Goal: Task Accomplishment & Management: Use online tool/utility

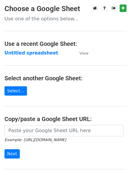
click at [37, 53] on strong "Untitled spreadsheet" at bounding box center [32, 52] width 54 height 5
click at [44, 55] on strong "Untitled spreadsheet" at bounding box center [32, 52] width 54 height 5
click at [34, 56] on strong "Untitled spreadsheet" at bounding box center [32, 52] width 54 height 5
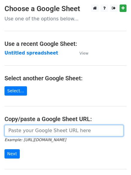
click at [42, 134] on input "url" at bounding box center [64, 130] width 119 height 11
type input "[URL][DOMAIN_NAME]"
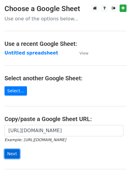
click at [12, 157] on input "Next" at bounding box center [12, 154] width 15 height 9
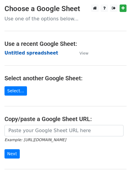
click at [36, 52] on strong "Untitled spreadsheet" at bounding box center [32, 52] width 54 height 5
click at [64, 53] on td "Untitled spreadsheet" at bounding box center [39, 53] width 69 height 7
click at [26, 56] on td "Untitled spreadsheet" at bounding box center [39, 53] width 69 height 7
click at [39, 54] on strong "Untitled spreadsheet" at bounding box center [32, 52] width 54 height 5
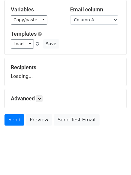
scroll to position [34, 0]
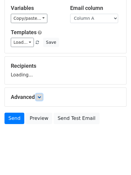
click at [40, 99] on icon at bounding box center [40, 98] width 4 height 4
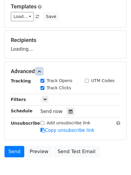
scroll to position [93, 0]
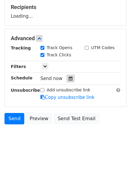
click at [69, 80] on icon at bounding box center [71, 79] width 4 height 4
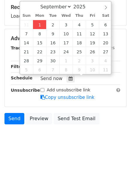
type input "2025-09-01 12:01"
type input "01"
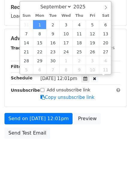
scroll to position [0, 0]
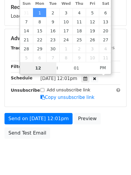
type input "4"
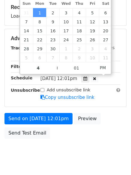
type input "2025-09-01 16:01"
click at [64, 144] on body "New Campaign Daily emails left: 50 Google Sheet: Untitled spreadsheet Variables…" at bounding box center [65, 39] width 131 height 254
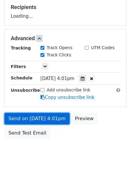
click at [51, 121] on link "Send on Sep 1 at 4:01pm" at bounding box center [37, 118] width 65 height 11
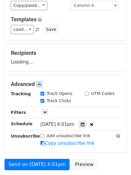
scroll to position [0, 0]
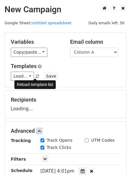
click at [36, 75] on span at bounding box center [37, 77] width 3 height 4
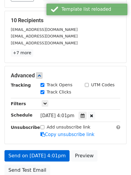
scroll to position [90, 0]
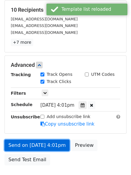
click at [49, 148] on link "Send on Sep 1 at 4:01pm" at bounding box center [37, 145] width 65 height 11
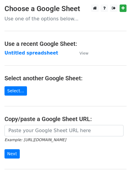
click at [37, 58] on main "Choose a Google Sheet Use one of the options below... Use a recent Google Sheet…" at bounding box center [65, 98] width 131 height 187
click at [47, 53] on strong "Untitled spreadsheet" at bounding box center [32, 52] width 54 height 5
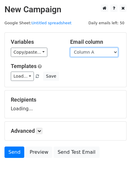
drag, startPoint x: 105, startPoint y: 53, endPoint x: 104, endPoint y: 56, distance: 3.9
click at [105, 53] on select "Column A Column B Column C Column D Column E" at bounding box center [94, 52] width 48 height 9
drag, startPoint x: 104, startPoint y: 56, endPoint x: 97, endPoint y: 70, distance: 15.2
click at [97, 70] on div "Templates Load... No templates saved Save" at bounding box center [65, 72] width 119 height 18
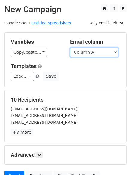
drag, startPoint x: 96, startPoint y: 51, endPoint x: 92, endPoint y: 56, distance: 5.8
click at [96, 51] on select "Column A Column B Column C Column D Column E" at bounding box center [94, 52] width 48 height 9
select select "Column B"
click at [70, 48] on select "Column A Column B Column C Column D Column E" at bounding box center [94, 52] width 48 height 9
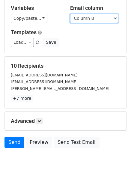
scroll to position [58, 0]
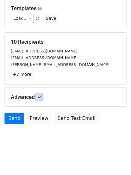
click at [41, 97] on icon at bounding box center [40, 98] width 4 height 4
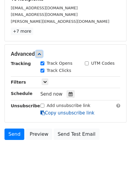
scroll to position [104, 0]
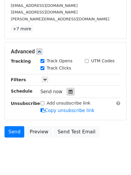
click at [69, 94] on icon at bounding box center [71, 92] width 4 height 4
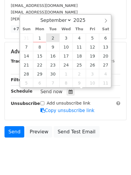
type input "2025-09-02 12:00"
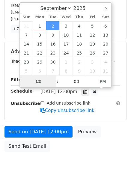
scroll to position [0, 0]
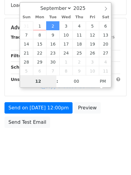
type input "5"
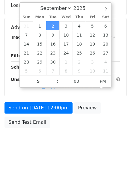
type input "2025-09-02 17:00"
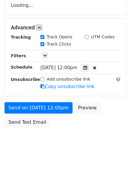
click at [64, 151] on body "New Campaign Daily emails left: 50 Google Sheet: Untitled spreadsheet Variables…" at bounding box center [65, 28] width 131 height 254
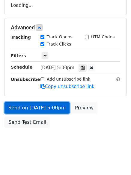
click at [47, 109] on link "Send on Sep 2 at 5:00pm" at bounding box center [37, 107] width 65 height 11
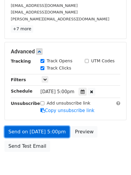
click at [47, 133] on link "Send on Sep 2 at 5:00pm" at bounding box center [37, 131] width 65 height 11
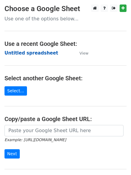
click at [37, 53] on strong "Untitled spreadsheet" at bounding box center [32, 52] width 54 height 5
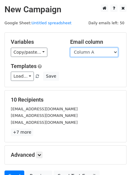
click at [94, 55] on select "Column A Column B Column C Column D Column E" at bounding box center [94, 52] width 48 height 9
select select "Column C"
click at [70, 48] on select "Column A Column B Column C Column D Column E" at bounding box center [94, 52] width 48 height 9
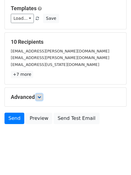
click at [40, 96] on icon at bounding box center [40, 98] width 4 height 4
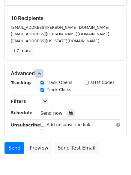
scroll to position [109, 0]
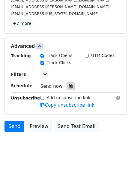
click at [70, 87] on icon at bounding box center [71, 86] width 4 height 4
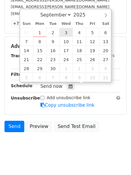
type input "2025-09-03 12:00"
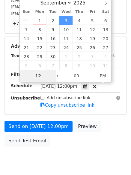
type input "6"
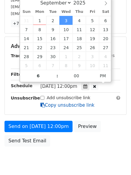
type input "2025-09-03 18:00"
click at [50, 107] on link "Copy unsubscribe link" at bounding box center [68, 105] width 54 height 5
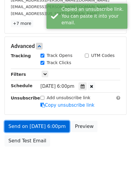
click at [50, 121] on link "Send on Sep 3 at 6:00pm" at bounding box center [37, 126] width 65 height 11
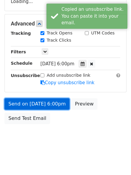
scroll to position [107, 0]
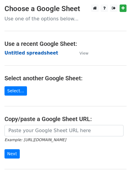
click at [28, 54] on strong "Untitled spreadsheet" at bounding box center [32, 52] width 54 height 5
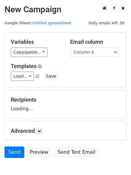
click at [96, 51] on select "Column A Column B Column C Column D Column E" at bounding box center [94, 52] width 48 height 9
click at [70, 48] on select "Column A Column B Column C Column D Column E" at bounding box center [94, 52] width 48 height 9
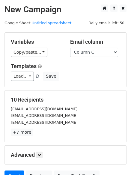
click at [96, 57] on div "Variables Copy/paste... {{Column A}} {{Column B}} {{Column C}} {{Column D}} {{C…" at bounding box center [66, 60] width 122 height 54
click at [97, 55] on select "Column A Column B Column C Column D Column E" at bounding box center [94, 52] width 48 height 9
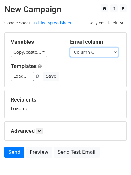
select select "Column D"
click at [70, 48] on select "Column A Column B Column C Column D Column E" at bounding box center [94, 52] width 48 height 9
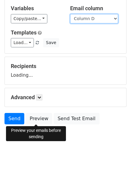
scroll to position [34, 0]
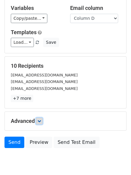
click at [38, 121] on link at bounding box center [39, 121] width 7 height 7
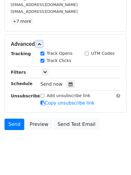
scroll to position [112, 0]
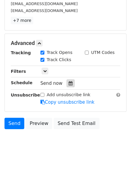
click at [70, 84] on div at bounding box center [71, 84] width 8 height 8
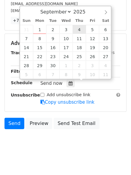
type input "2025-09-04 12:00"
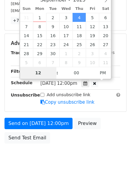
type input "7"
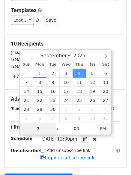
scroll to position [120, 0]
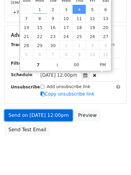
type input "2025-09-04 19:00"
click at [53, 120] on link "Send on Sep 4 at 12:00pm" at bounding box center [39, 115] width 68 height 11
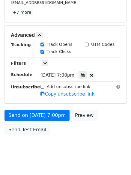
scroll to position [107, 0]
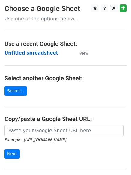
click at [38, 54] on strong "Untitled spreadsheet" at bounding box center [32, 52] width 54 height 5
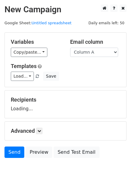
select select "Column E"
click at [70, 48] on select "Column A Column B Column C Column D Column E" at bounding box center [94, 52] width 48 height 9
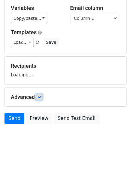
click at [41, 98] on icon at bounding box center [40, 98] width 4 height 4
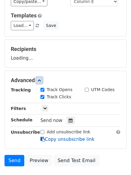
scroll to position [79, 0]
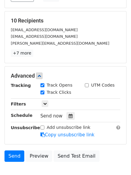
click at [70, 94] on div "Track Clicks" at bounding box center [58, 93] width 44 height 7
click at [70, 117] on div at bounding box center [71, 116] width 8 height 8
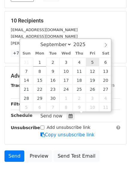
type input "[DATE] 12:00"
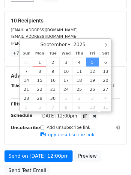
scroll to position [0, 0]
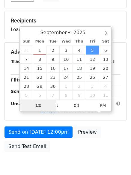
type input "8"
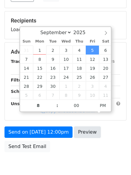
type input "[DATE] 20:00"
click at [74, 138] on link "Preview" at bounding box center [87, 132] width 26 height 11
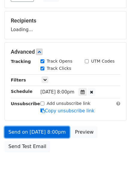
click at [51, 129] on link "Send on [DATE] 8:00pm" at bounding box center [37, 132] width 65 height 11
